Goal: Find contact information: Find contact information

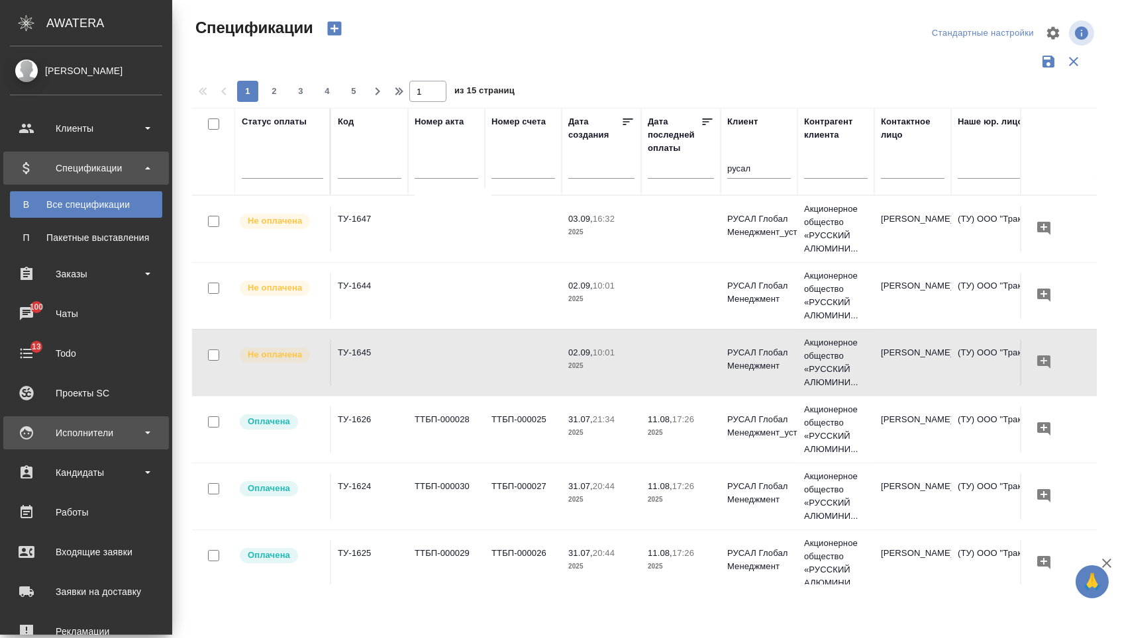
click at [77, 438] on div "Исполнители" at bounding box center [86, 433] width 152 height 20
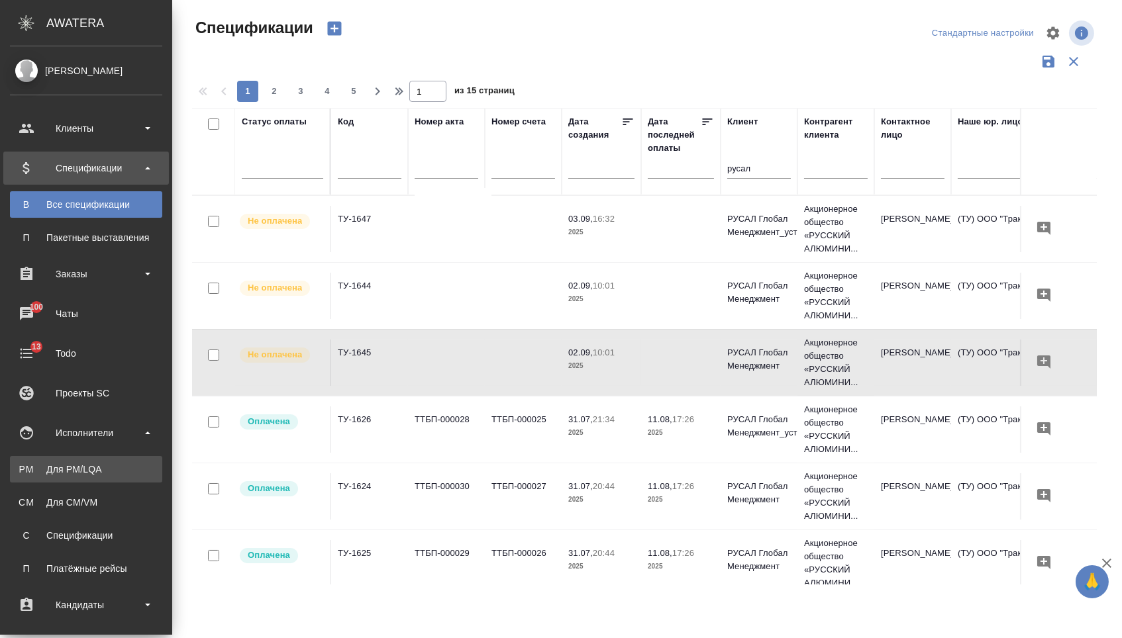
click at [77, 465] on div "Для PM/LQA" at bounding box center [86, 469] width 139 height 13
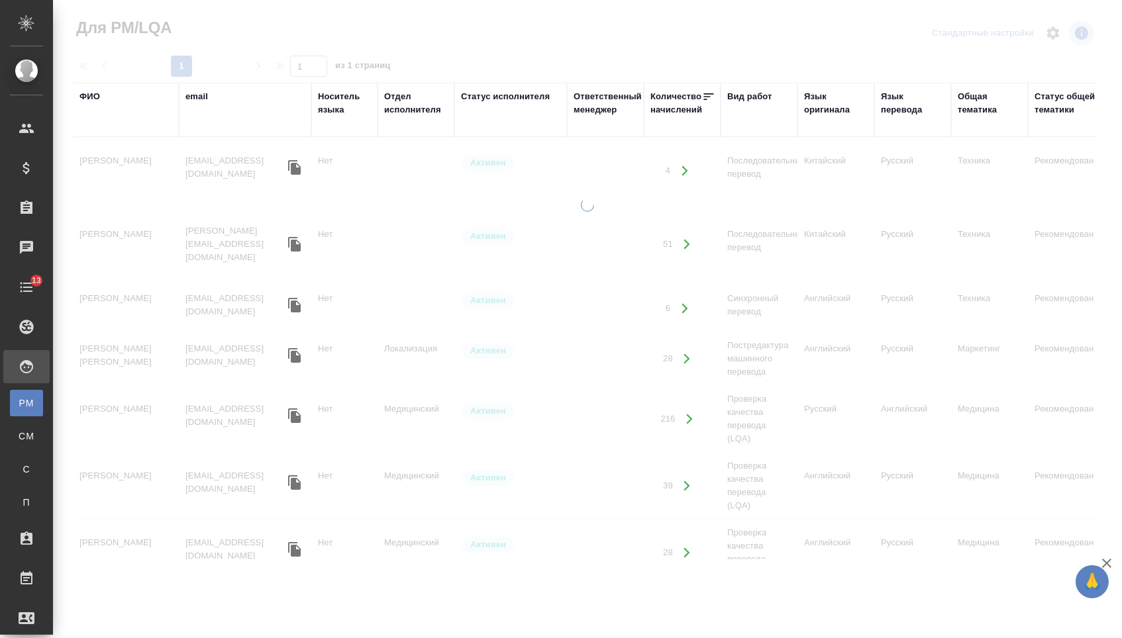
click at [87, 101] on div "ФИО" at bounding box center [89, 96] width 21 height 13
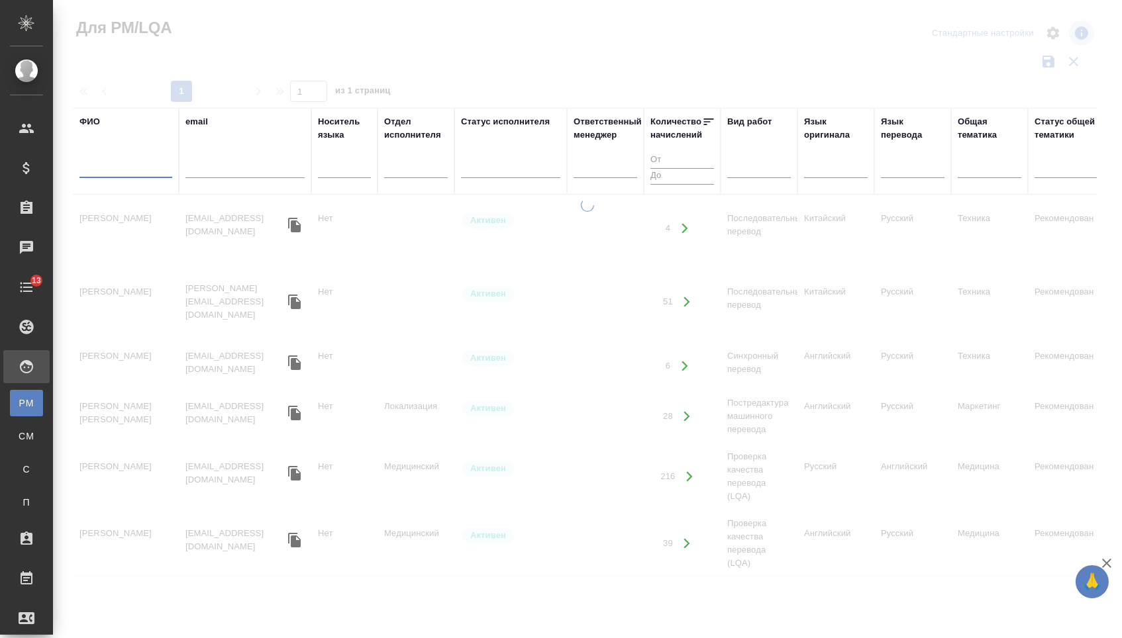
click at [102, 167] on input "text" at bounding box center [125, 170] width 93 height 17
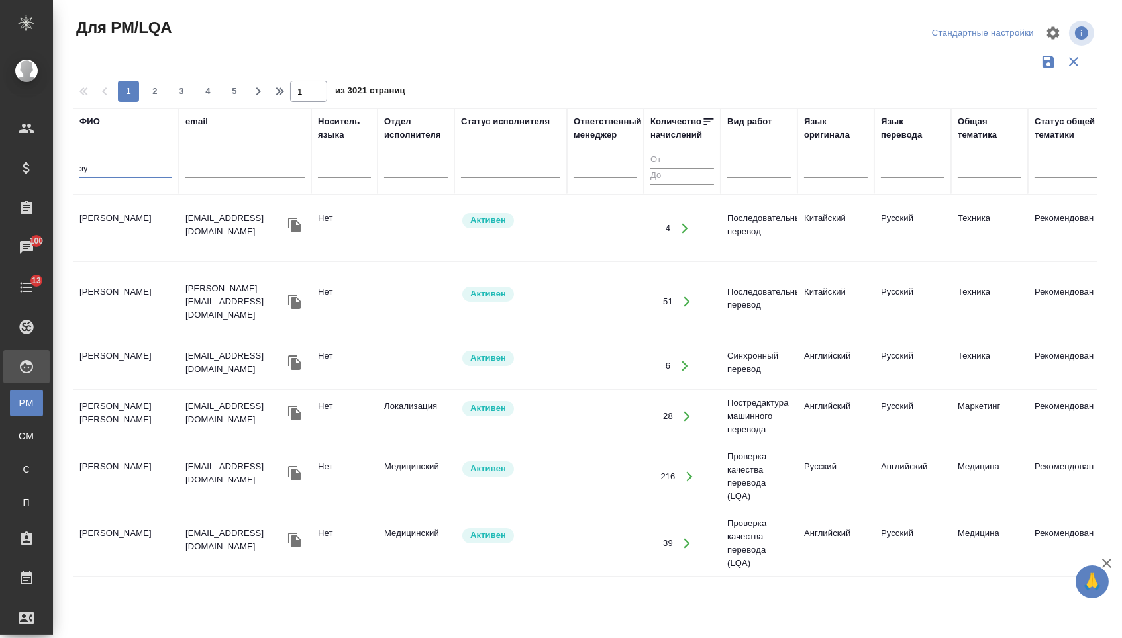
type input "з"
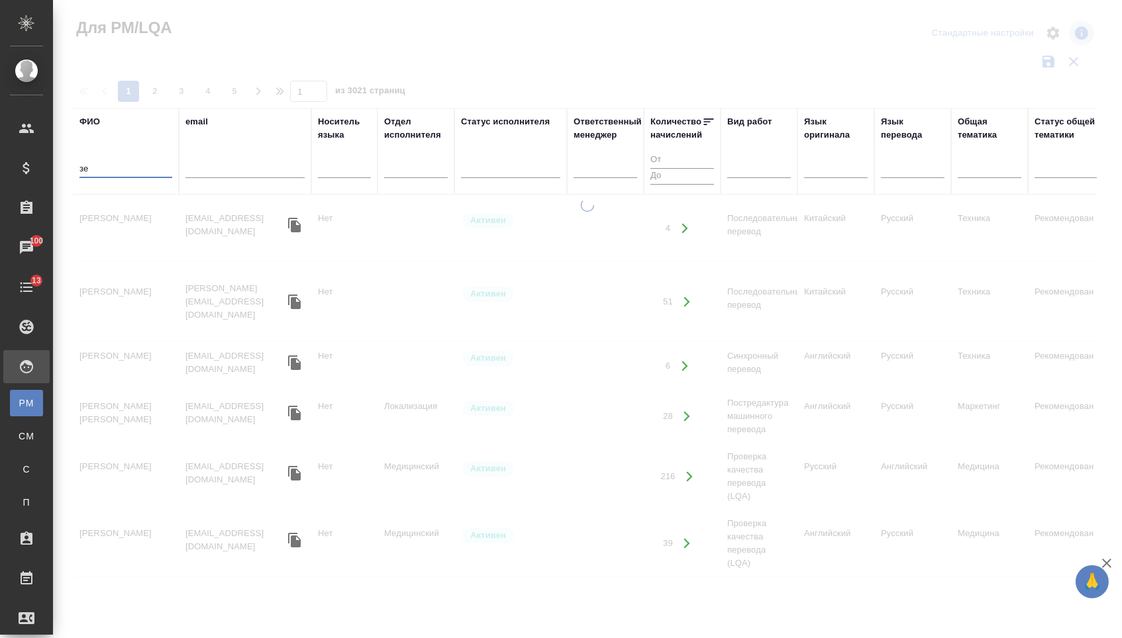
type input "з"
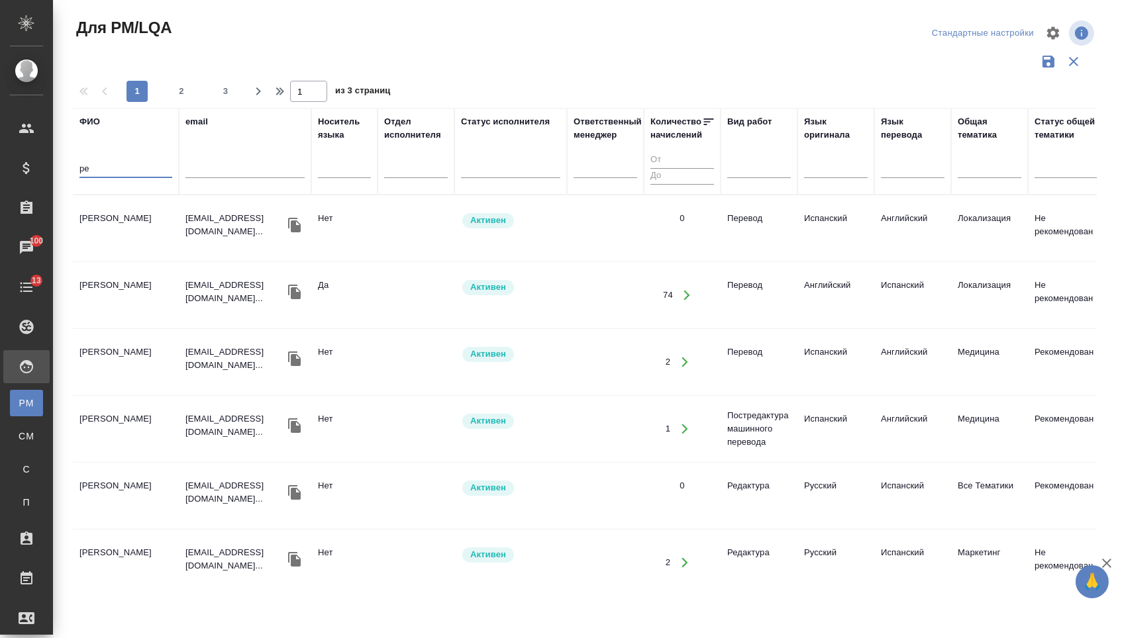
type input "p"
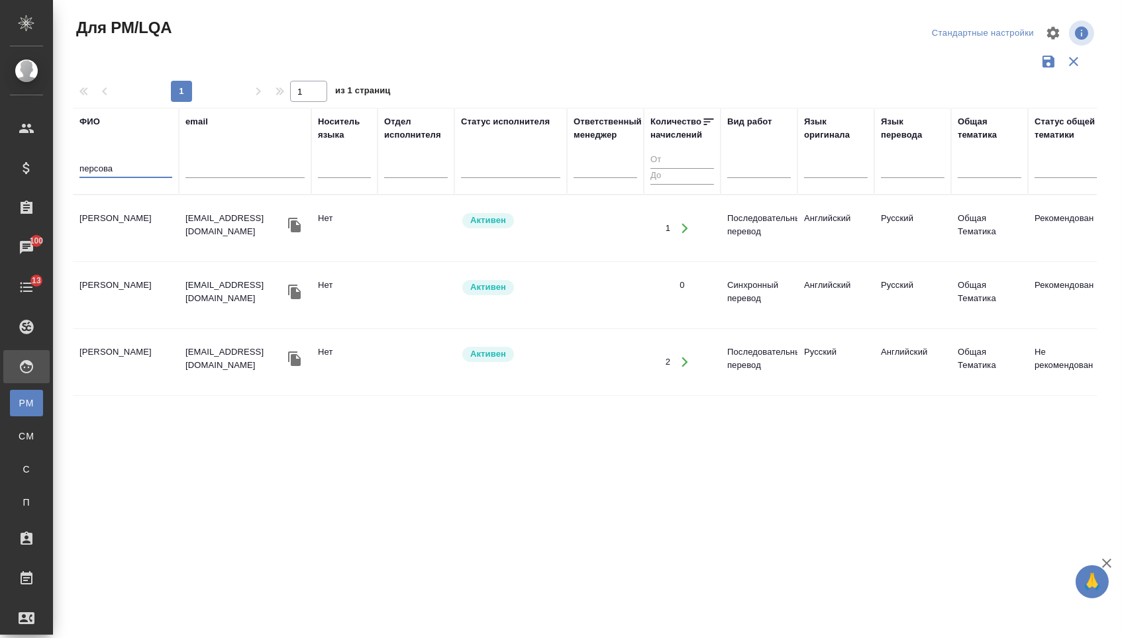
type input "персова"
drag, startPoint x: 184, startPoint y: 228, endPoint x: 267, endPoint y: 232, distance: 82.9
click at [267, 232] on td "[EMAIL_ADDRESS][DOMAIN_NAME]" at bounding box center [245, 228] width 132 height 46
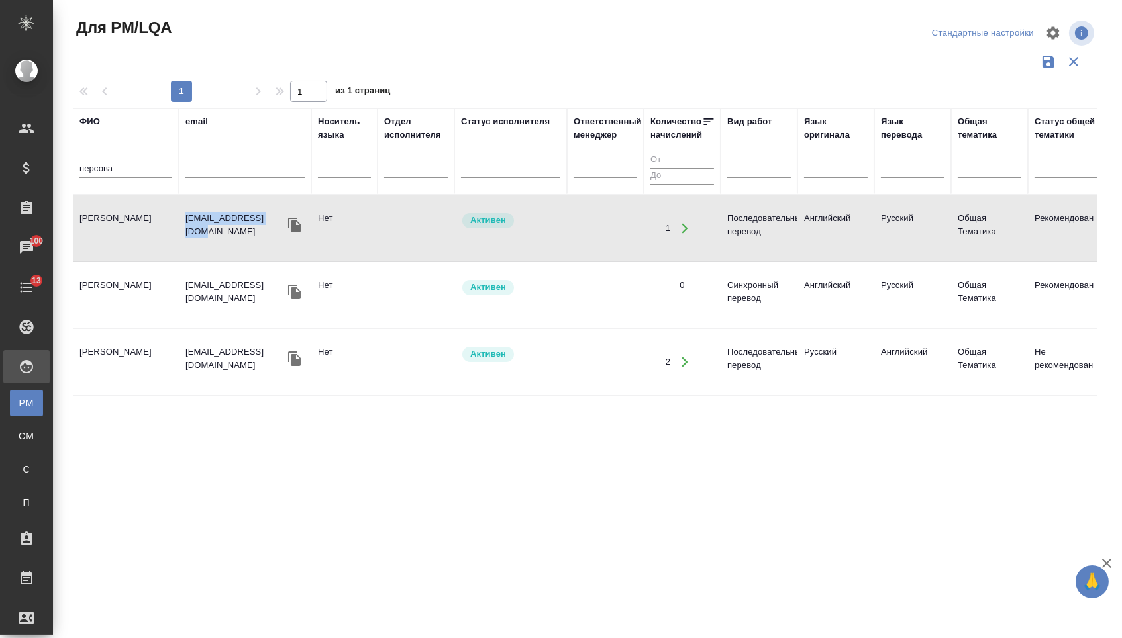
copy p "[EMAIL_ADDRESS][DOMAIN_NAME]"
